Goal: Task Accomplishment & Management: Complete application form

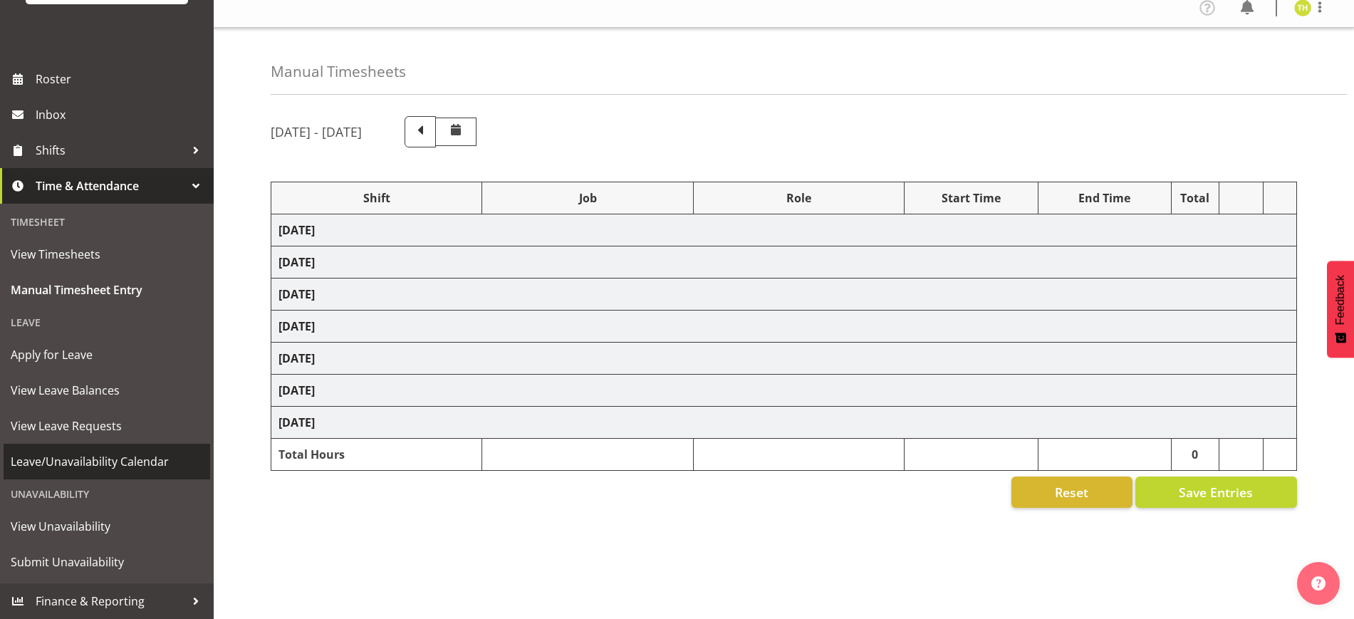
scroll to position [80, 0]
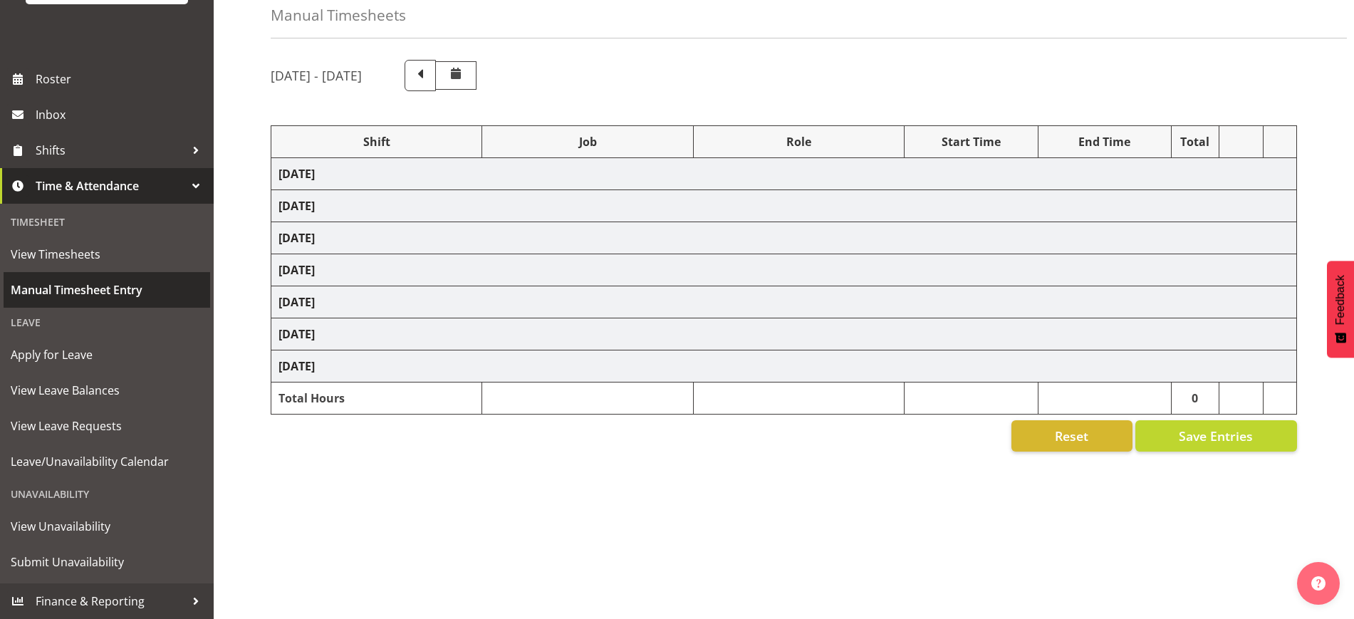
click at [81, 293] on span "Manual Timesheet Entry" at bounding box center [107, 289] width 192 height 21
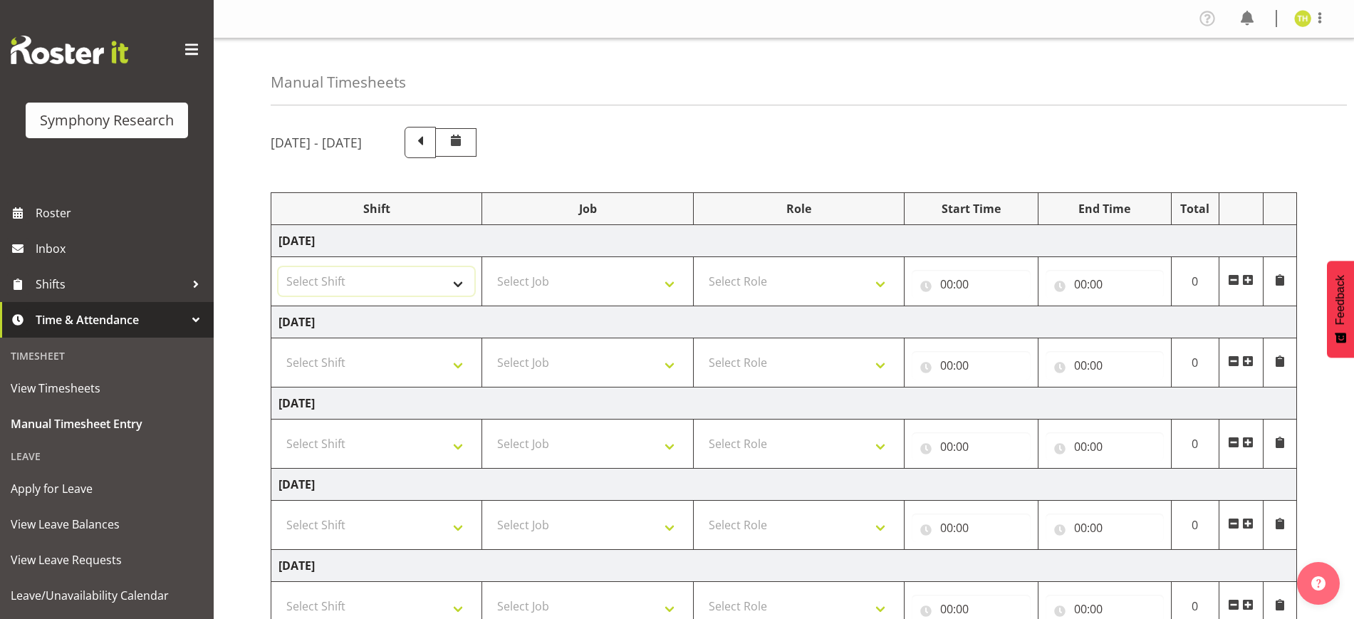
click at [422, 288] on select "Select Shift !!Weekend Residential (Roster IT Shift Label) *Business 9/10am ~ 4…" at bounding box center [376, 281] width 196 height 28
select select "81561"
click at [278, 267] on select "Select Shift !!Weekend Residential (Roster IT Shift Label) *Business 9/10am ~ 4…" at bounding box center [376, 281] width 196 height 28
click at [541, 277] on select "Select Job 550060 IF Admin 553492 World Poll Aus Wave 2 Main 2025 553493 World …" at bounding box center [587, 281] width 196 height 28
select select "10587"
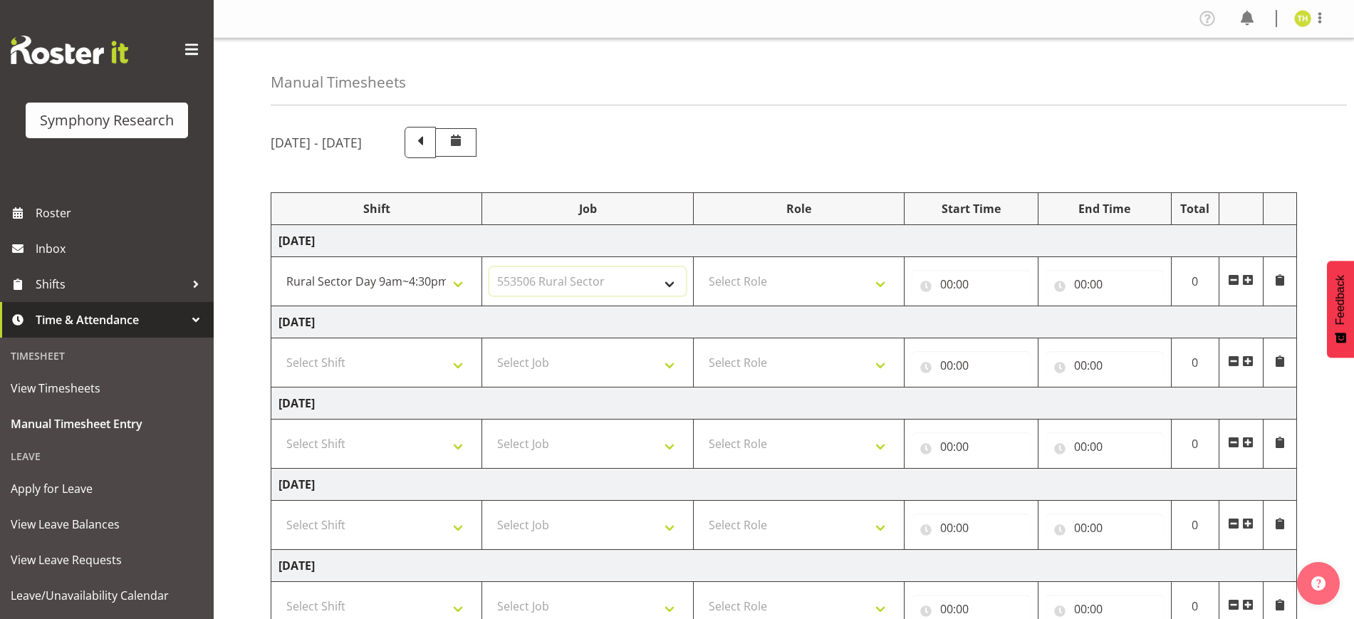
click at [489, 267] on select "Select Job 550060 IF Admin 553492 World Poll Aus Wave 2 Main 2025 553493 World …" at bounding box center [587, 281] width 196 height 28
click at [795, 291] on select "Select Role Briefing Interviewing" at bounding box center [799, 281] width 196 height 28
select select "47"
click at [701, 267] on select "Select Role Briefing Interviewing" at bounding box center [799, 281] width 196 height 28
click at [941, 276] on input "00:00" at bounding box center [971, 284] width 118 height 28
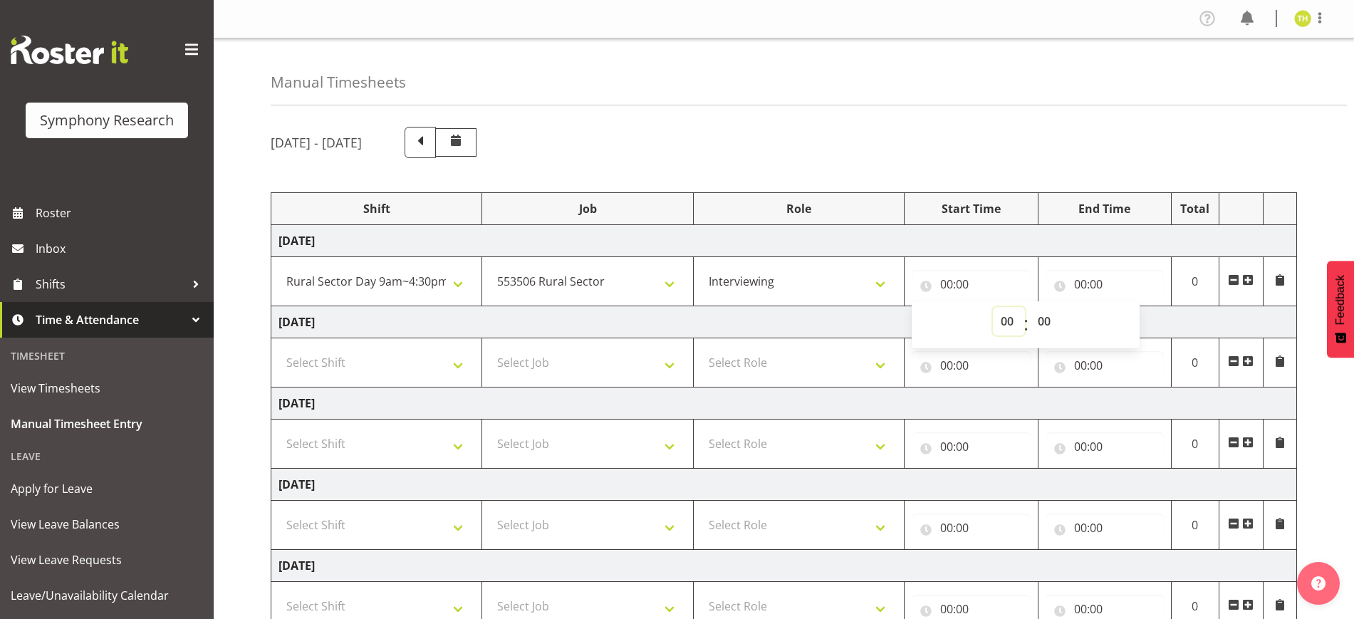
click at [1009, 317] on select "00 01 02 03 04 05 06 07 08 09 10 11 12 13 14 15 16 17 18 19 20 21 22 23" at bounding box center [1009, 321] width 32 height 28
select select "13"
click at [993, 307] on select "00 01 02 03 04 05 06 07 08 09 10 11 12 13 14 15 16 17 18 19 20 21 22 23" at bounding box center [1009, 321] width 32 height 28
type input "13:00"
click at [1089, 278] on input "00:00" at bounding box center [1104, 284] width 118 height 28
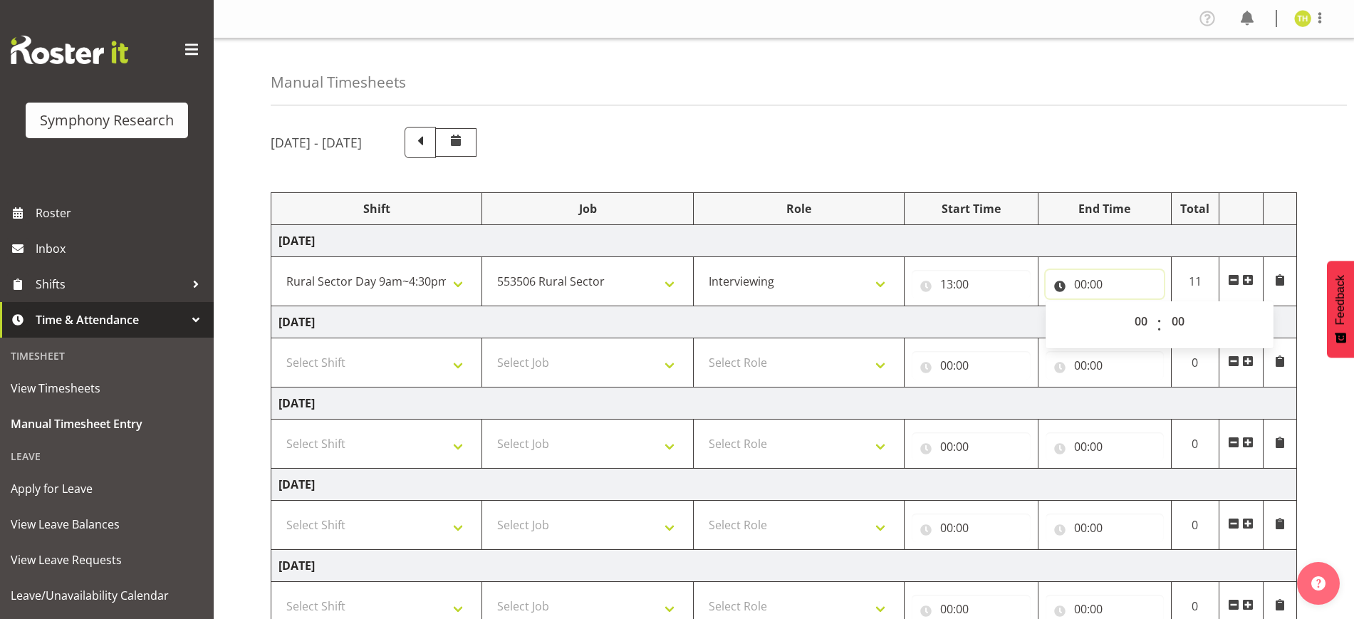
click at [1082, 280] on input "00:00" at bounding box center [1104, 284] width 118 height 28
click at [1078, 285] on input "00:00" at bounding box center [1104, 284] width 118 height 28
click at [1137, 324] on select "00 01 02 03 04 05 06 07 08 09 10 11 12 13 14 15 16 17 18 19 20 21 22 23" at bounding box center [1143, 321] width 32 height 28
select select "16"
click at [1127, 307] on select "00 01 02 03 04 05 06 07 08 09 10 11 12 13 14 15 16 17 18 19 20 21 22 23" at bounding box center [1143, 321] width 32 height 28
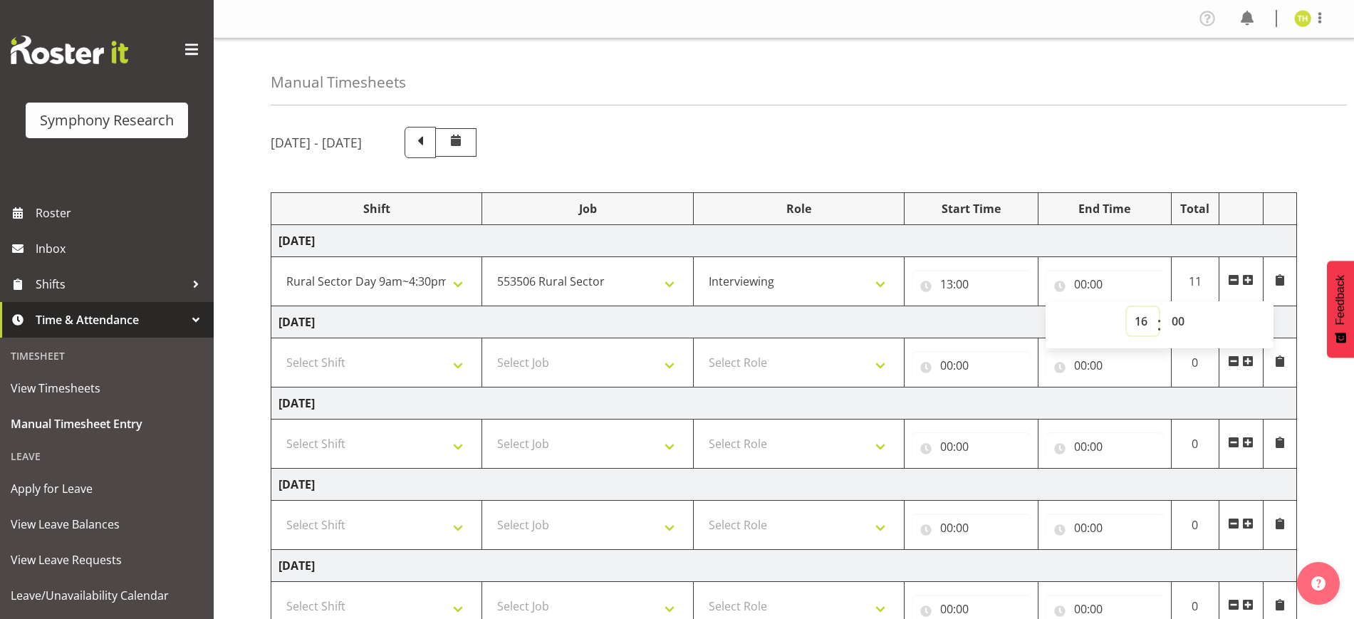
type input "16:00"
drag, startPoint x: 1078, startPoint y: 174, endPoint x: 1114, endPoint y: 200, distance: 44.9
click at [1079, 174] on div "[DATE] - [DATE] Shift Job Role Start Time End Time Total [DATE] !!Weekend Resid…" at bounding box center [812, 494] width 1083 height 757
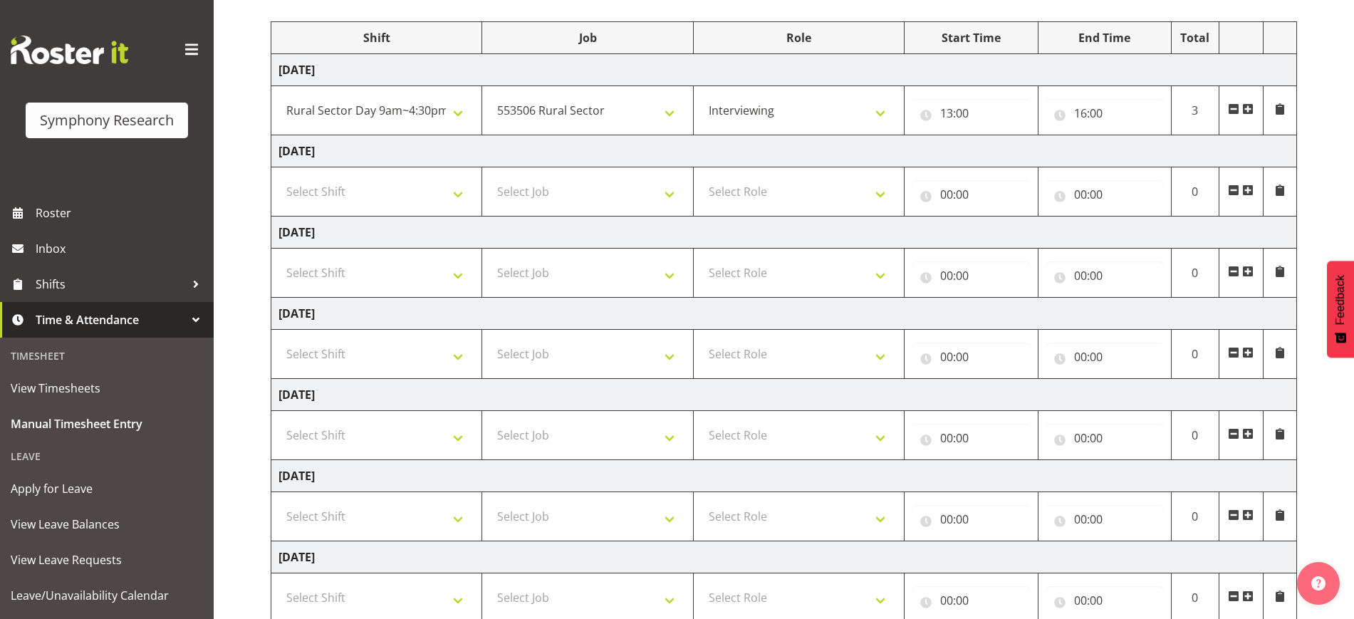
scroll to position [268, 0]
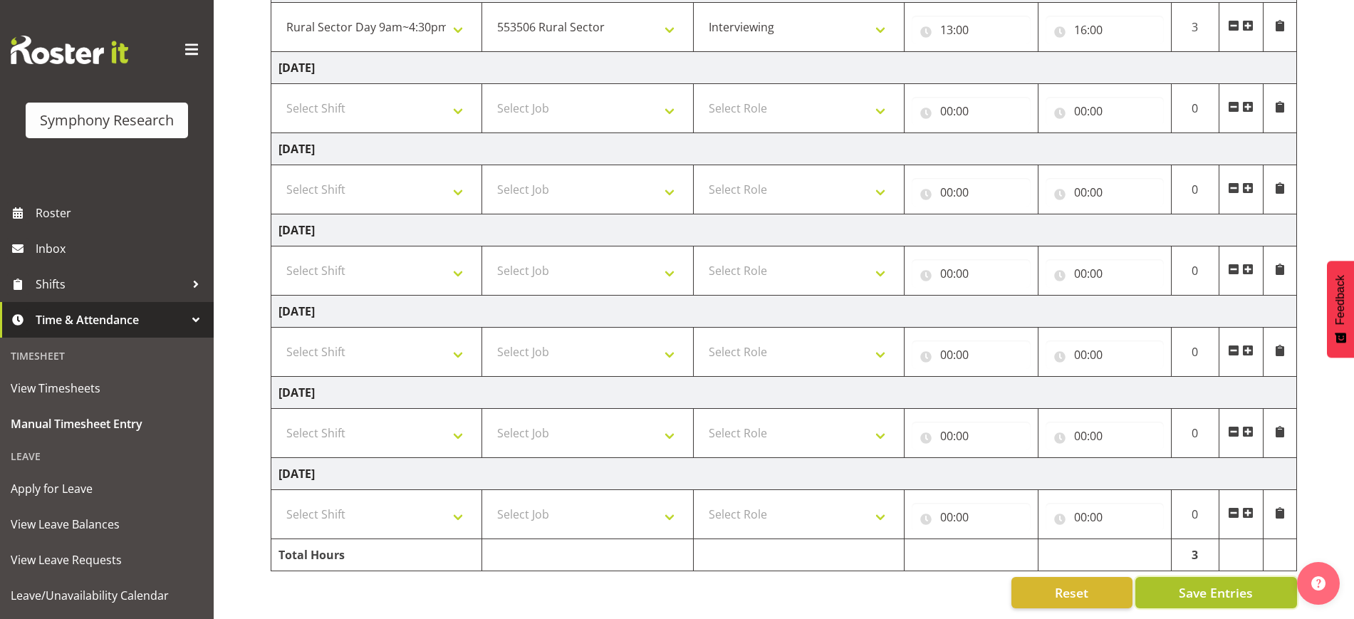
click at [1209, 583] on span "Save Entries" at bounding box center [1216, 592] width 74 height 19
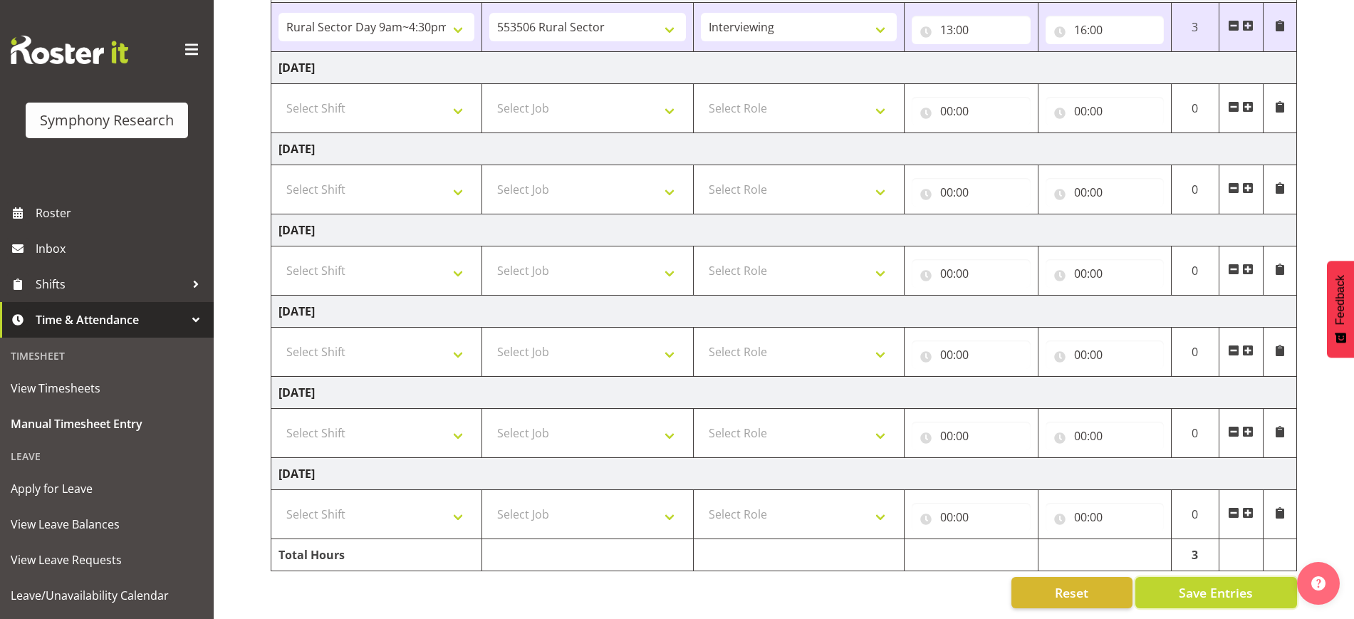
scroll to position [90, 0]
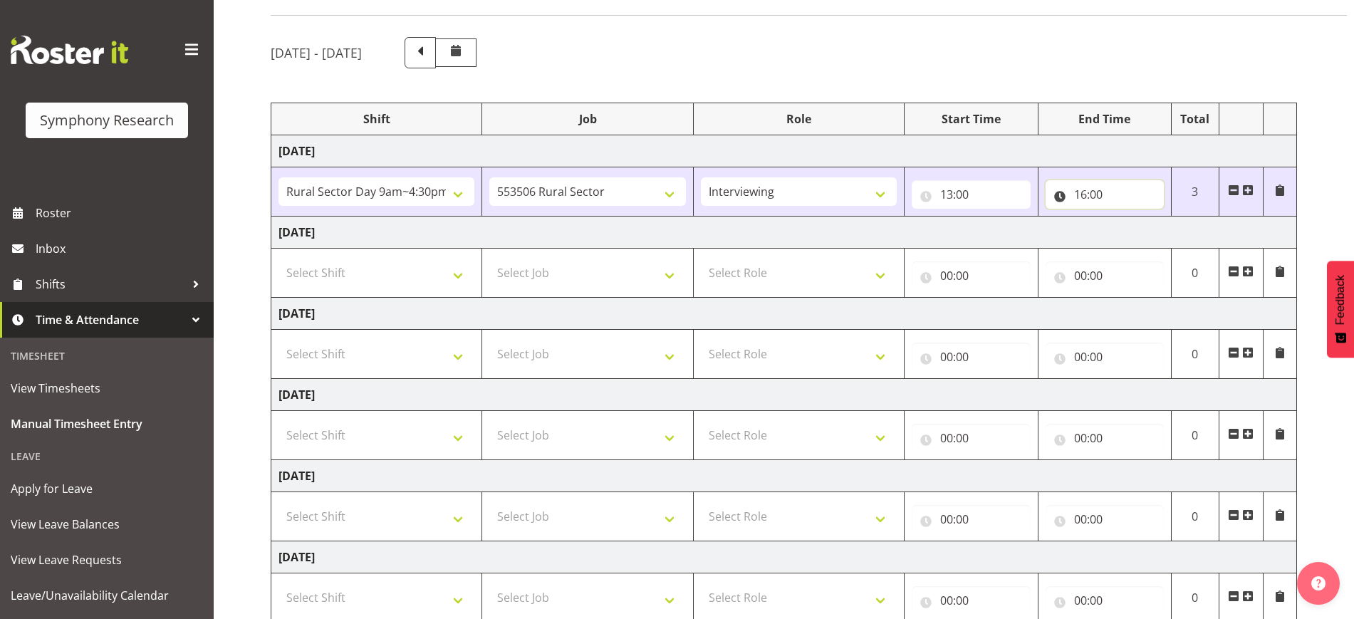
click at [1097, 198] on input "16:00" at bounding box center [1104, 194] width 118 height 28
click at [1178, 236] on select "00 01 02 03 04 05 06 07 08 09 10 11 12 13 14 15 16 17 18 19 20 21 22 23 24 25 2…" at bounding box center [1180, 231] width 32 height 28
select select "15"
click at [1164, 217] on select "00 01 02 03 04 05 06 07 08 09 10 11 12 13 14 15 16 17 18 19 20 21 22 23 24 25 2…" at bounding box center [1180, 231] width 32 height 28
type input "16:15"
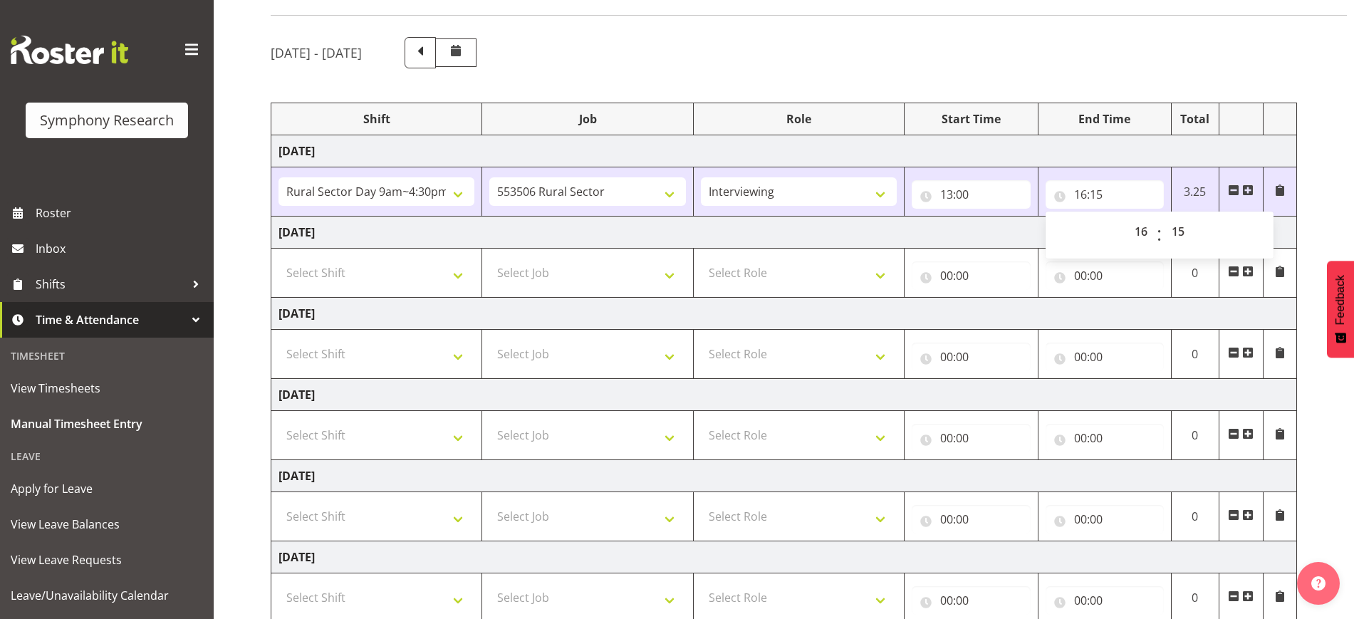
click at [1313, 212] on div "[DATE] - [DATE] Shift Job Role Start Time End Time Total [DATE] !!Weekend Resid…" at bounding box center [812, 404] width 1083 height 757
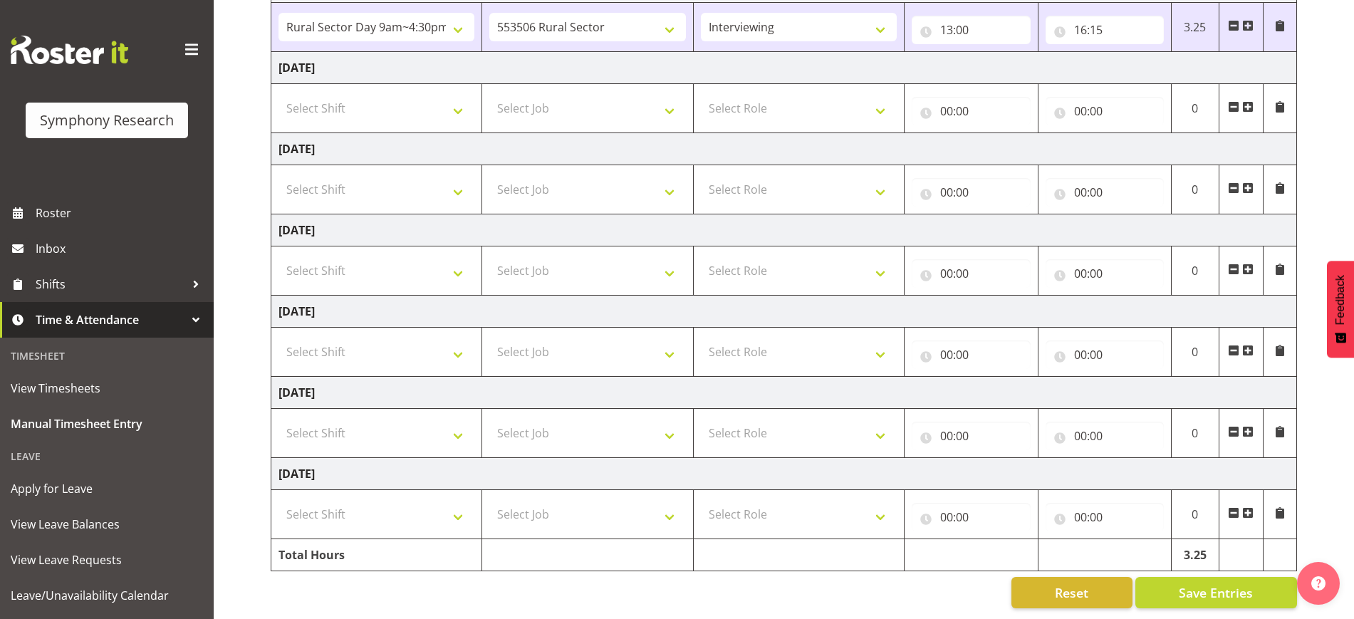
scroll to position [268, 0]
click at [1222, 583] on span "Save Entries" at bounding box center [1216, 592] width 74 height 19
